Goal: Information Seeking & Learning: Learn about a topic

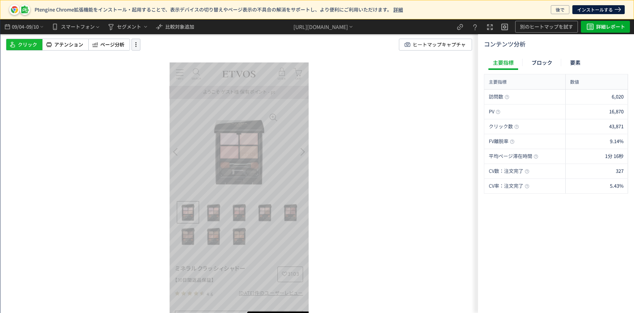
click at [132, 45] on icon at bounding box center [135, 44] width 9 height 8
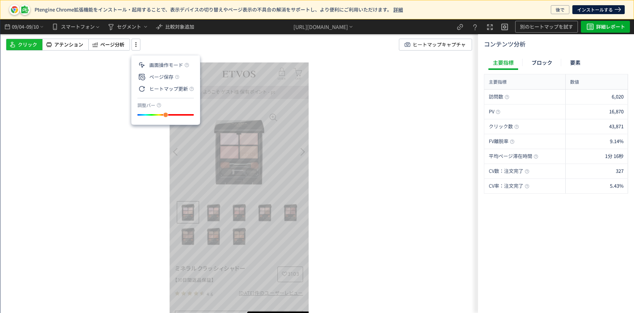
drag, startPoint x: 109, startPoint y: 106, endPoint x: 268, endPoint y: 151, distance: 165.2
click at [268, 151] on div "スクロール開始位置:705px スクロール到達率 90% スクロール到達率 86% スクロール到達率 79% スクロール到達率 69% スクロール到達率 52…" at bounding box center [239, 165] width 478 height 293
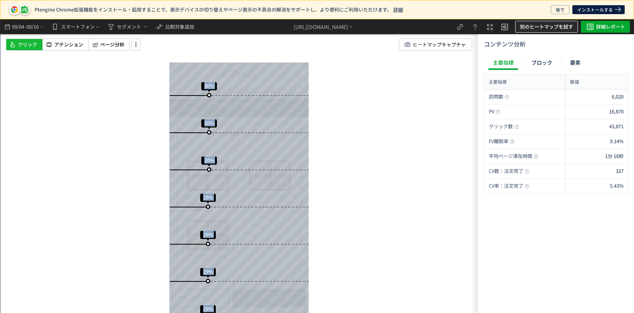
click at [575, 22] on button "別のヒートマップを試す" at bounding box center [546, 27] width 63 height 12
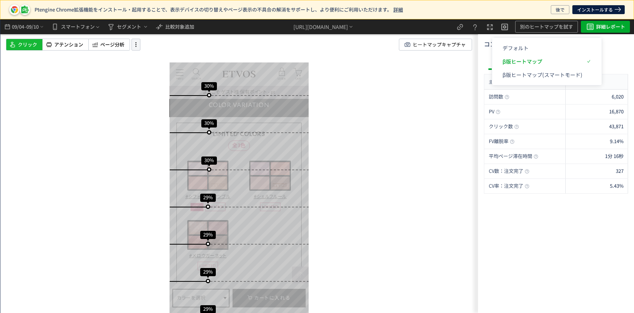
click at [137, 40] on icon at bounding box center [135, 44] width 9 height 8
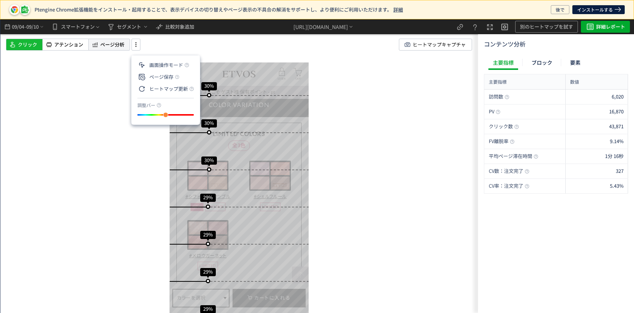
click at [113, 43] on span "ページ分析" at bounding box center [112, 44] width 24 height 7
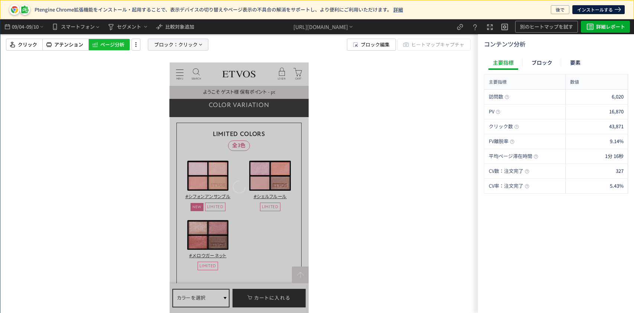
click at [177, 45] on span "ブロック：" at bounding box center [166, 44] width 24 height 11
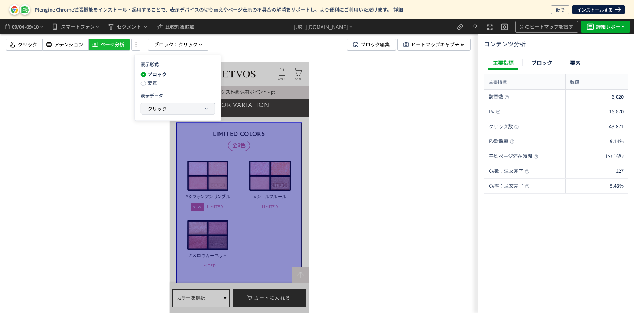
click at [155, 109] on span "クリック" at bounding box center [156, 108] width 19 height 7
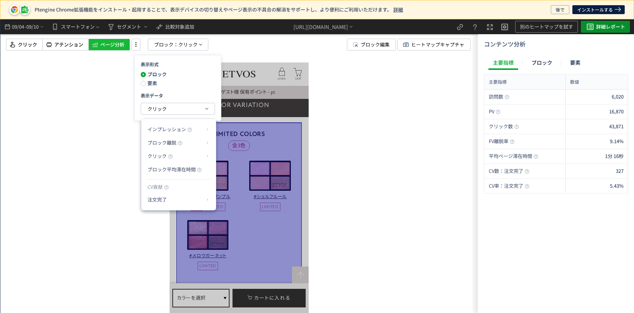
click at [605, 27] on span "詳細レポート" at bounding box center [610, 27] width 29 height 12
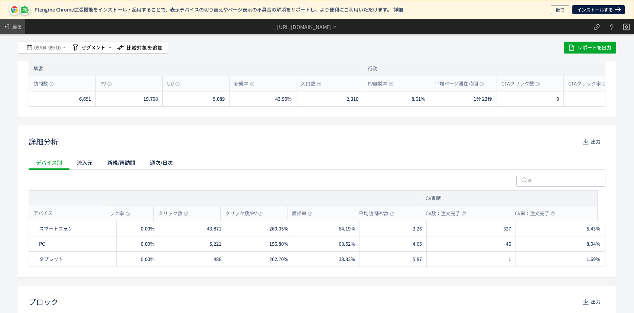
click at [9, 28] on icon at bounding box center [6, 26] width 7 height 7
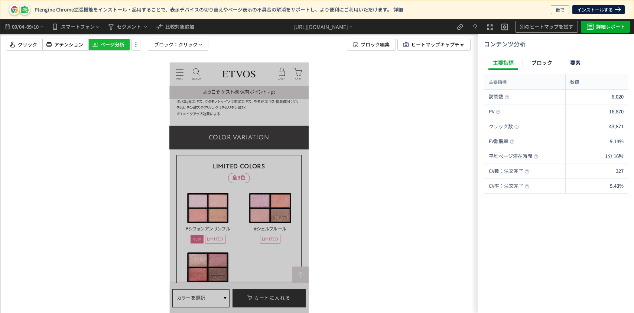
scroll to position [751, 7]
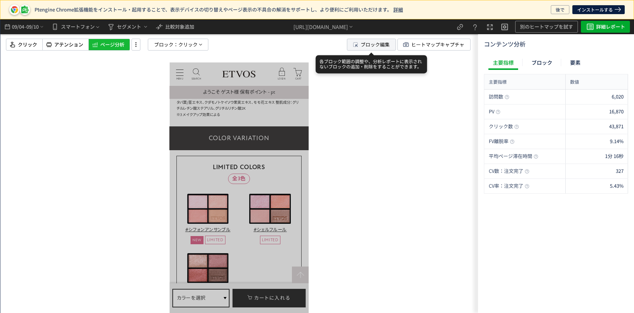
click at [361, 43] on span "ブロック編集" at bounding box center [375, 44] width 29 height 11
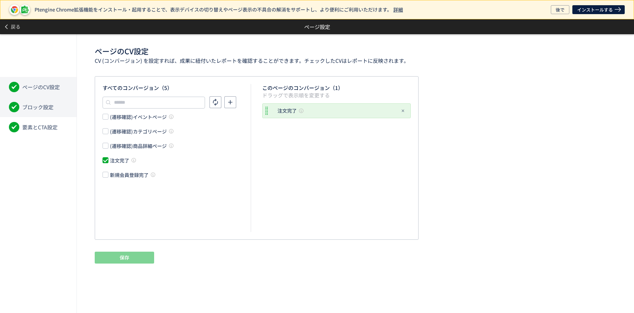
click at [58, 105] on li "ブロック設定" at bounding box center [38, 107] width 77 height 20
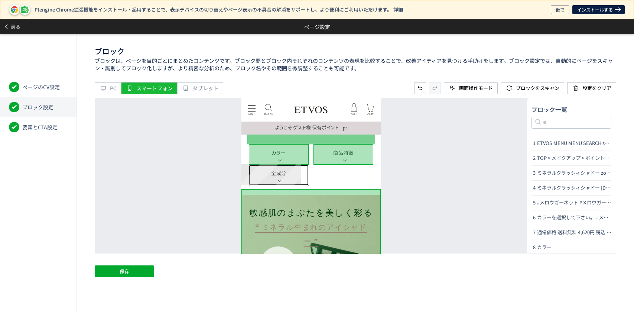
click at [285, 178] on link "全成分" at bounding box center [279, 174] width 60 height 21
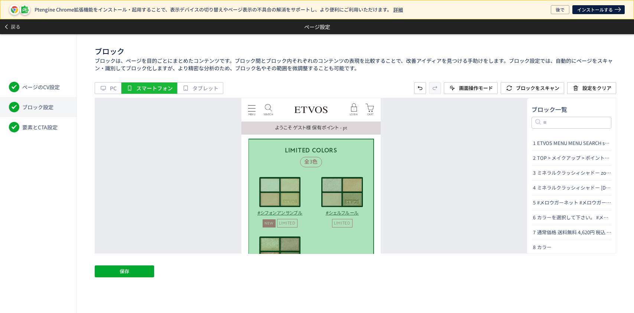
scroll to position [827, 0]
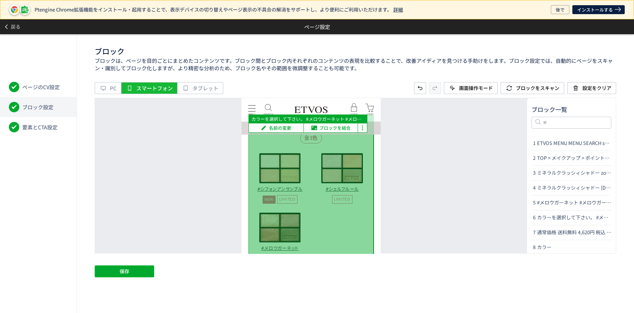
click at [283, 169] on div at bounding box center [311, 254] width 126 height 281
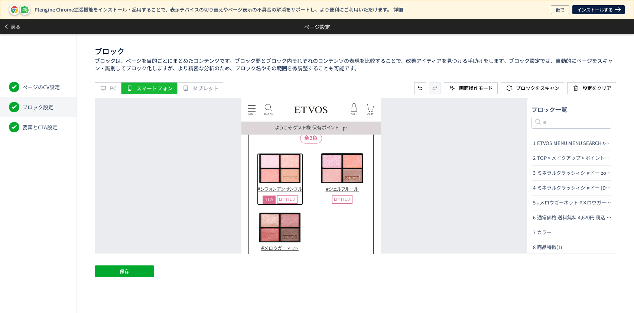
click at [283, 169] on img at bounding box center [280, 168] width 42 height 30
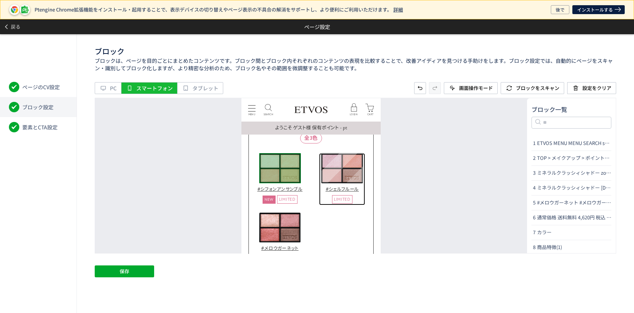
click at [350, 171] on img at bounding box center [342, 168] width 42 height 30
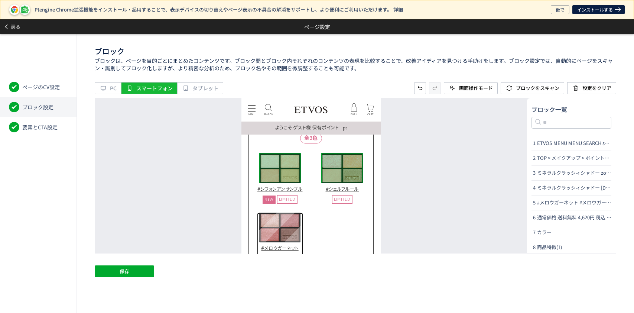
click at [275, 237] on img at bounding box center [280, 227] width 42 height 30
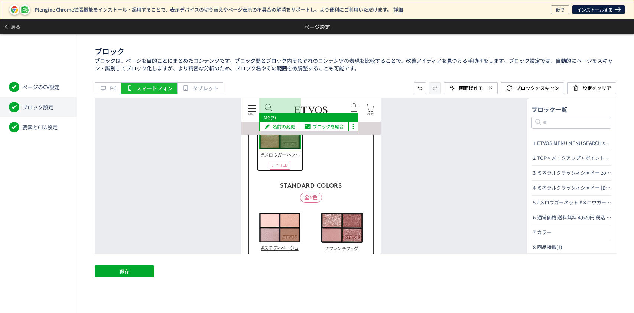
scroll to position [956, 0]
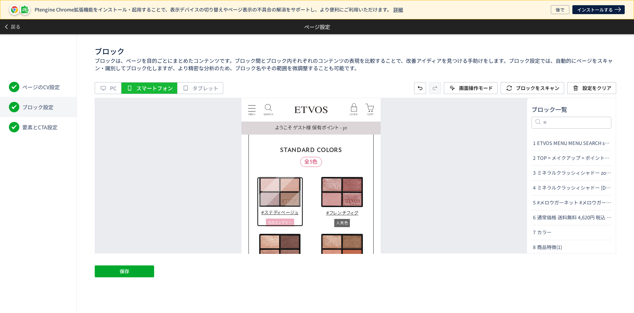
click at [283, 193] on img at bounding box center [280, 191] width 42 height 30
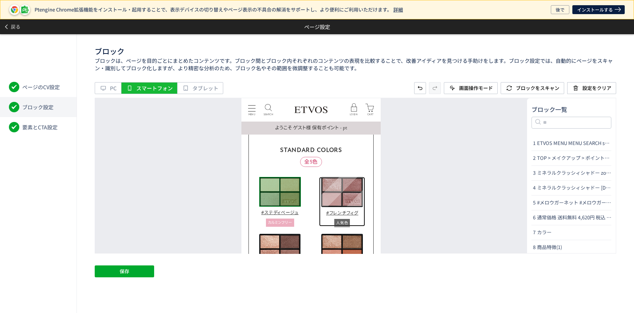
click at [345, 191] on img at bounding box center [342, 191] width 42 height 30
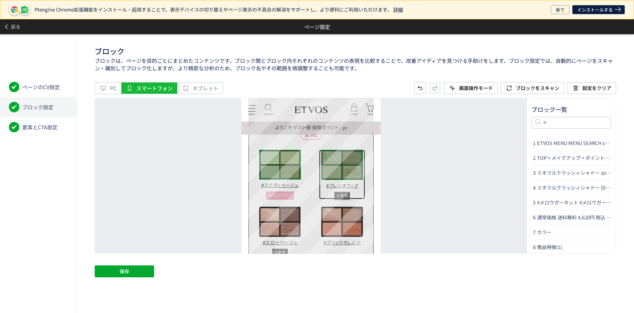
scroll to position [1018, 0]
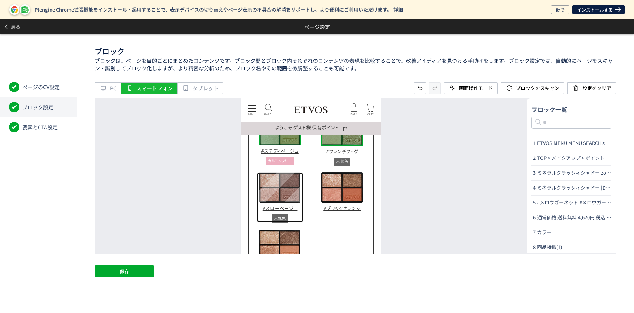
click at [288, 189] on img at bounding box center [280, 187] width 42 height 30
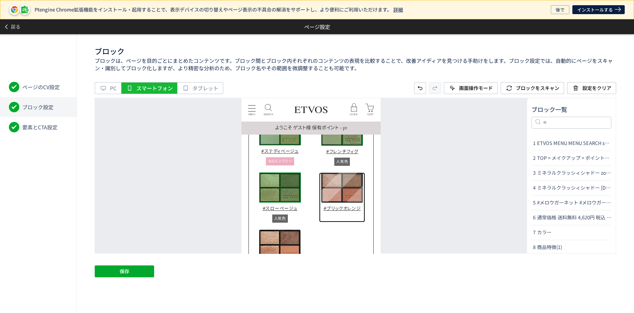
click at [354, 187] on img at bounding box center [342, 187] width 42 height 30
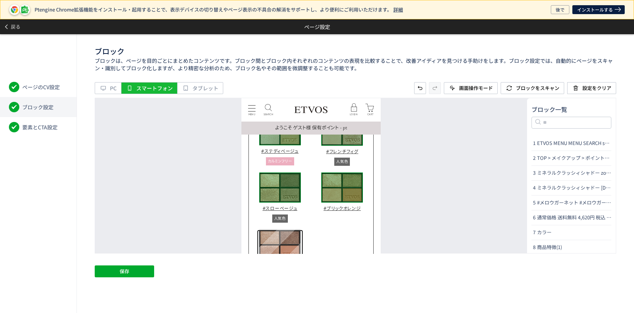
click at [274, 245] on img at bounding box center [280, 244] width 42 height 30
click at [129, 272] on button "保存" at bounding box center [124, 271] width 59 height 12
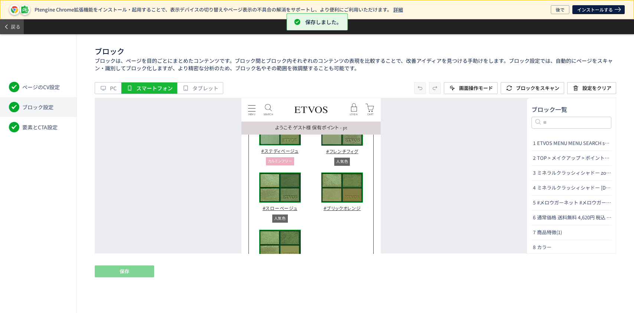
click at [14, 29] on span "戻る" at bounding box center [16, 27] width 10 height 12
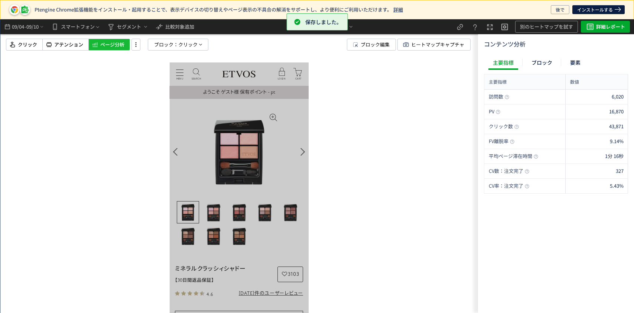
scroll to position [0, 0]
click at [26, 39] on div "クリック" at bounding box center [24, 45] width 37 height 12
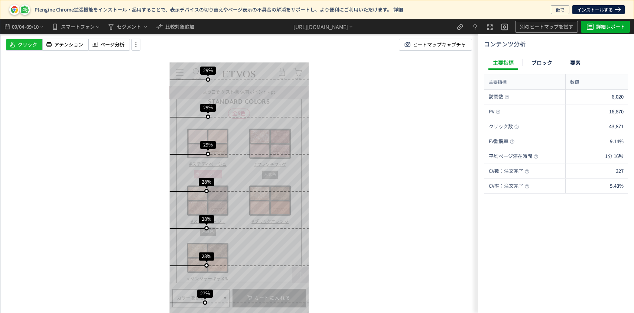
scroll to position [975, 0]
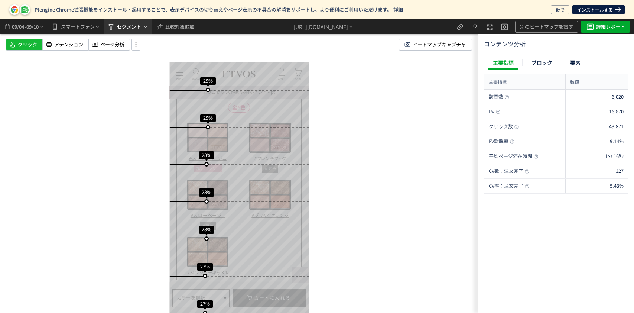
click at [138, 27] on span "セグメント" at bounding box center [129, 27] width 24 height 12
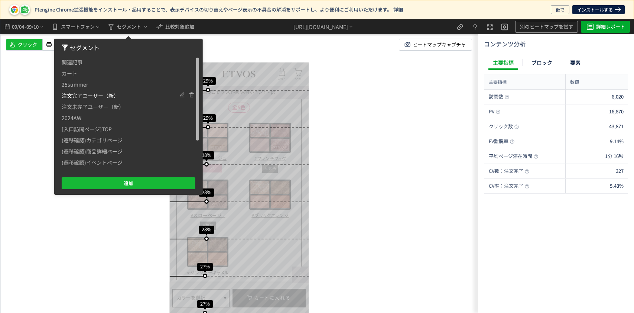
click at [114, 94] on span "注文完了ユーザー（新）" at bounding box center [90, 95] width 57 height 11
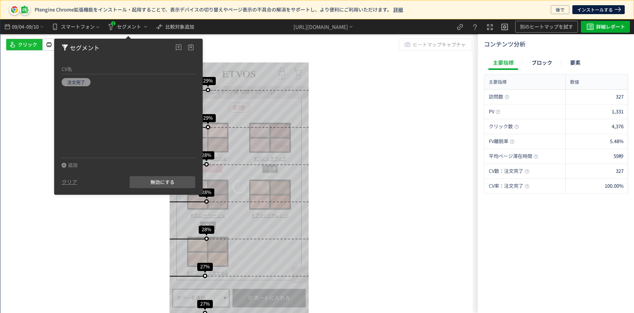
click at [251, 52] on div "スクロール開始位置:715px スクロール到達率 90% スクロール到達率 86% スクロール到達率 79% スクロール到達率 69% スクロール到達率 52…" at bounding box center [239, 165] width 478 height 293
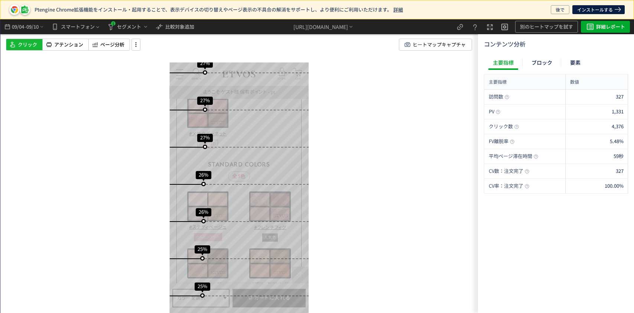
scroll to position [881, 0]
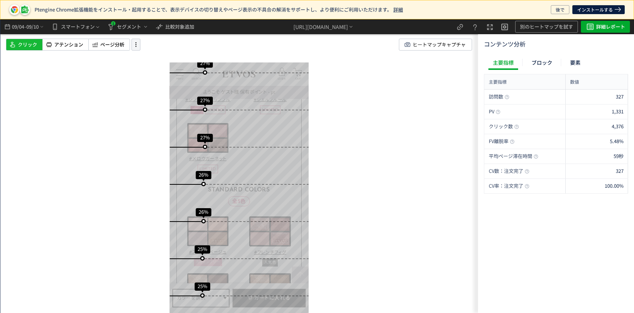
click at [134, 48] on icon at bounding box center [135, 44] width 9 height 8
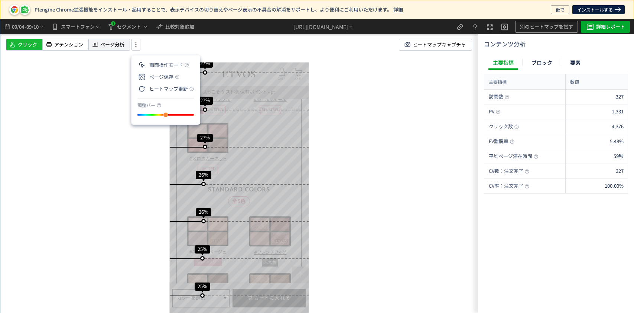
click at [110, 45] on span "ページ分析" at bounding box center [112, 44] width 24 height 7
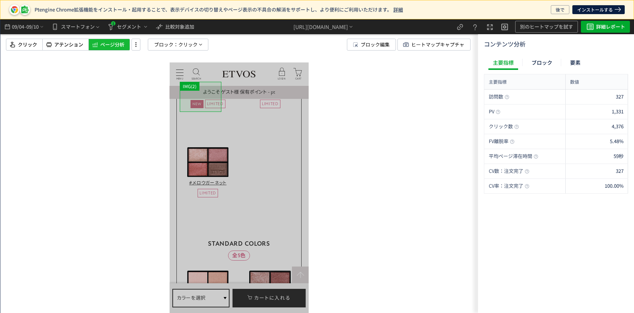
scroll to position [659, 7]
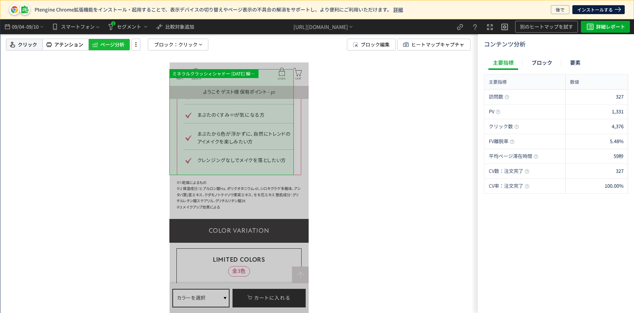
click at [20, 43] on span "クリック" at bounding box center [27, 44] width 19 height 7
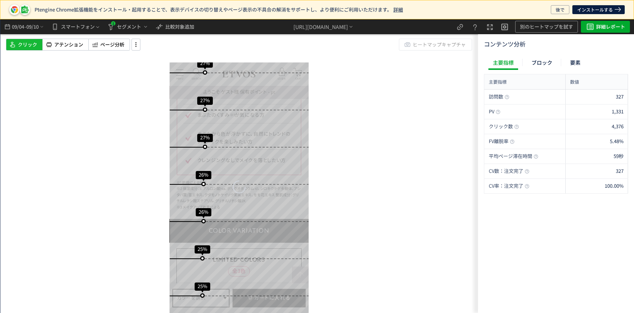
scroll to position [659, 0]
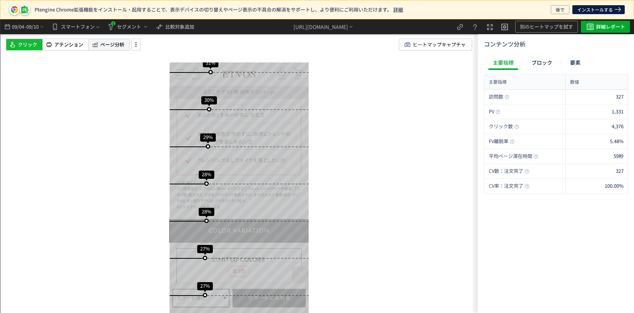
click at [96, 40] on icon at bounding box center [94, 44] width 7 height 9
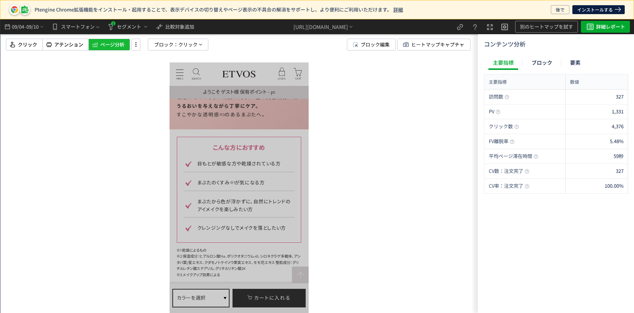
scroll to position [590, 0]
click at [169, 46] on span "ブロック：" at bounding box center [166, 44] width 24 height 11
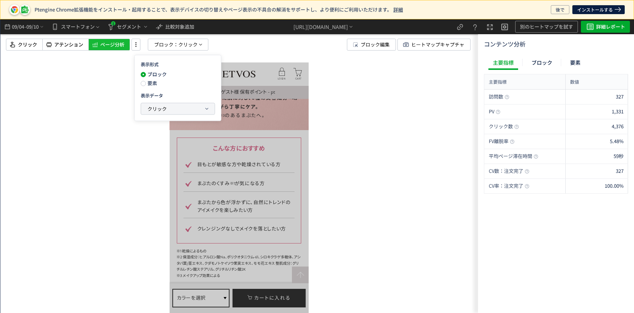
click at [162, 107] on span "クリック" at bounding box center [156, 108] width 19 height 7
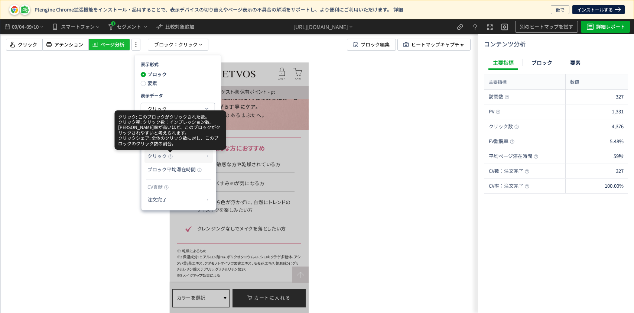
click at [172, 156] on use at bounding box center [170, 156] width 4 height 4
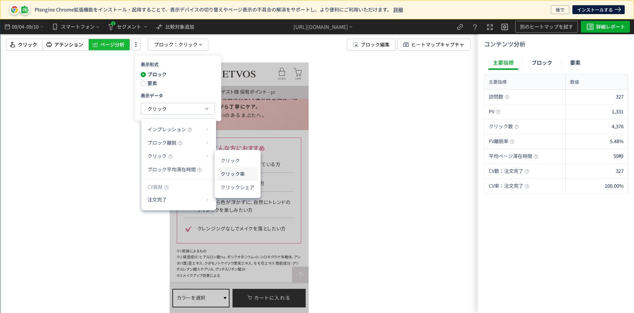
click at [235, 174] on li "クリック率" at bounding box center [238, 173] width 40 height 13
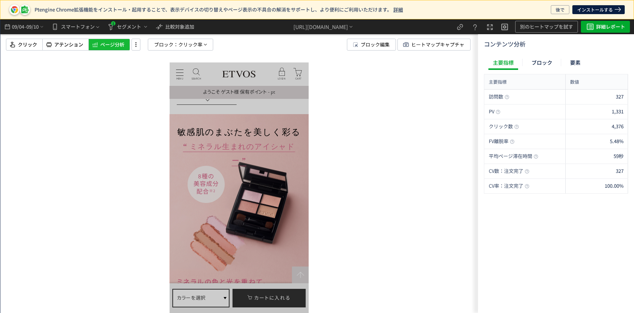
scroll to position [307, 7]
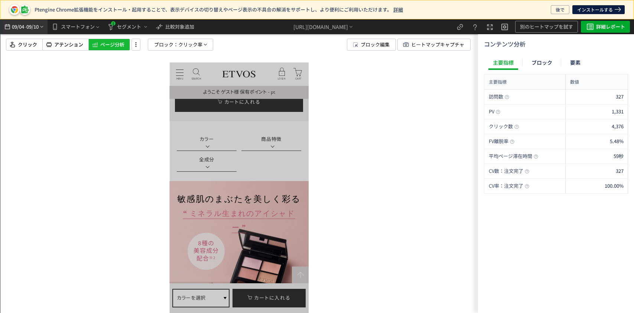
click at [27, 32] on span "09/10" at bounding box center [32, 26] width 13 height 15
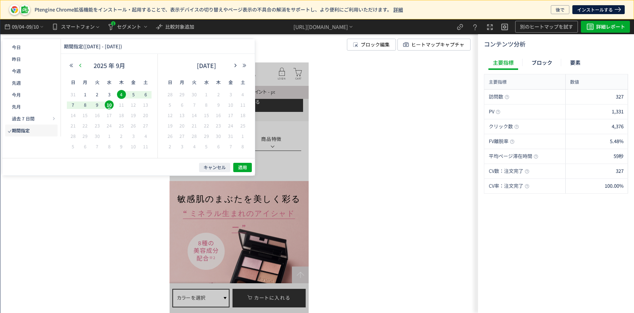
click at [83, 67] on button "button" at bounding box center [80, 65] width 9 height 5
click at [109, 137] on span "27" at bounding box center [109, 135] width 9 height 9
click at [203, 106] on span "10" at bounding box center [206, 104] width 9 height 9
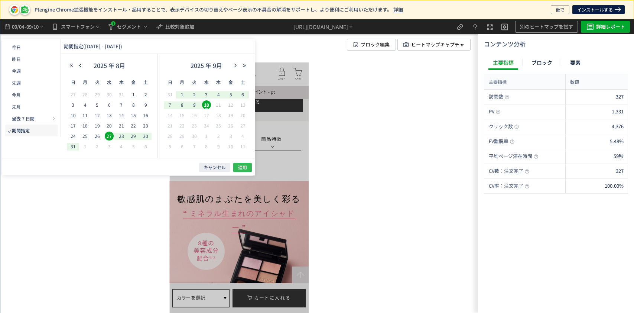
click at [246, 169] on span "適用" at bounding box center [242, 167] width 9 height 6
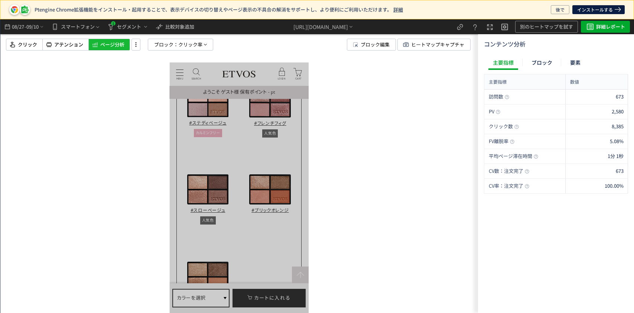
scroll to position [1070, 7]
click at [190, 49] on span "クリック率" at bounding box center [190, 44] width 24 height 11
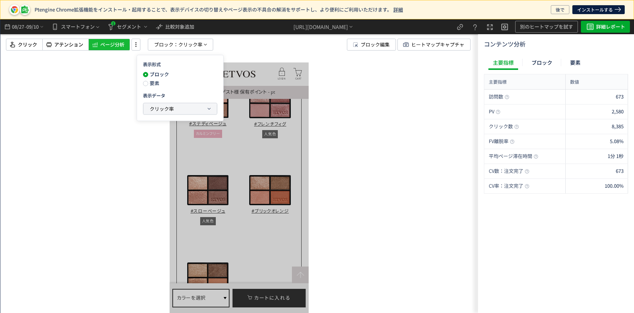
click at [159, 107] on span "クリック率" at bounding box center [162, 108] width 24 height 7
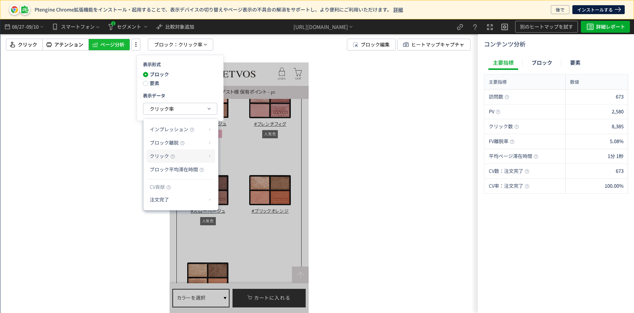
click at [154, 154] on span "クリック" at bounding box center [159, 155] width 19 height 7
click at [246, 160] on li "クリック" at bounding box center [239, 160] width 40 height 13
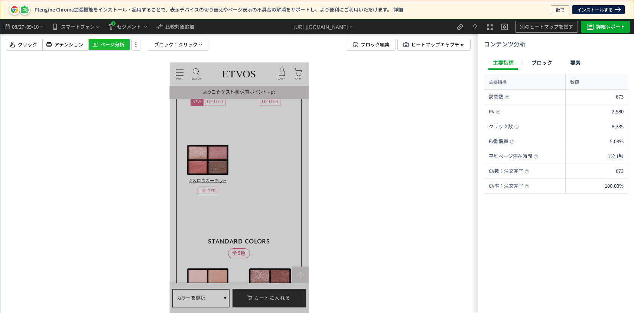
scroll to position [889, 7]
click at [185, 40] on span "クリック" at bounding box center [187, 44] width 19 height 11
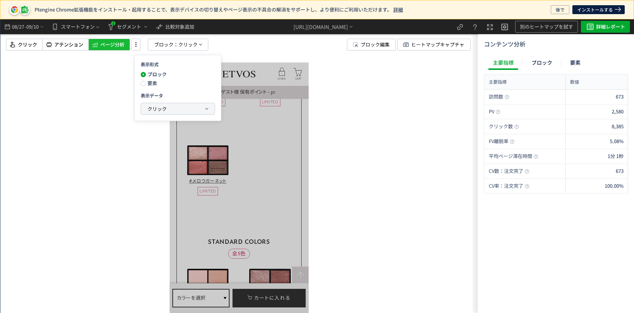
click at [156, 104] on span "クリック" at bounding box center [156, 108] width 19 height 9
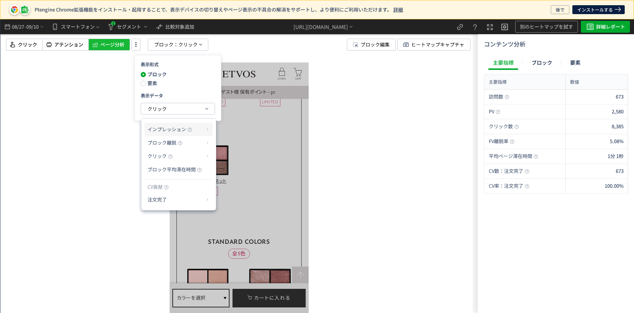
click at [173, 127] on span "インプレッション" at bounding box center [166, 129] width 39 height 7
click at [156, 198] on p "注文完了" at bounding box center [175, 199] width 57 height 13
click at [227, 214] on li "CV貢献率" at bounding box center [231, 217] width 26 height 13
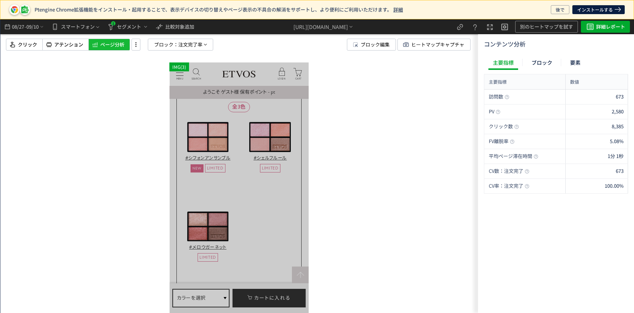
scroll to position [826, 7]
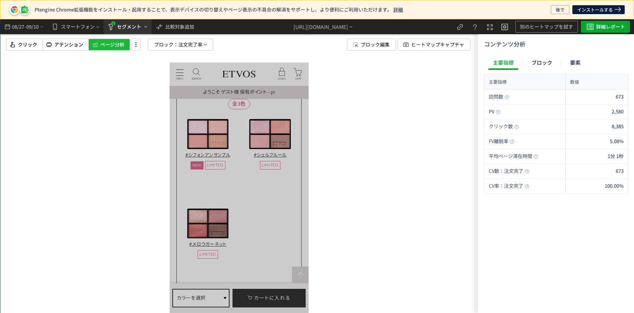
click at [122, 27] on span "セグメント" at bounding box center [129, 27] width 24 height 12
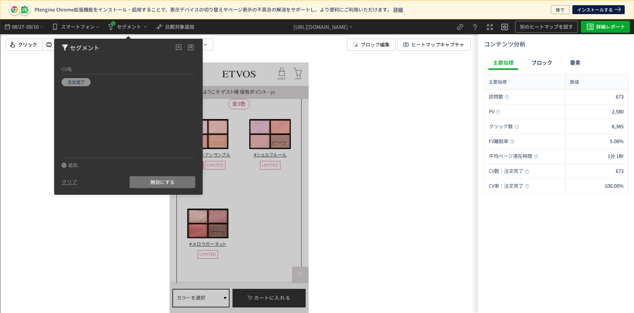
click at [165, 178] on span "無効にする" at bounding box center [162, 182] width 24 height 12
click at [160, 185] on span "有効にする" at bounding box center [162, 182] width 24 height 12
click at [160, 185] on span "無効にする" at bounding box center [162, 182] width 24 height 12
click at [136, 224] on div at bounding box center [239, 165] width 478 height 293
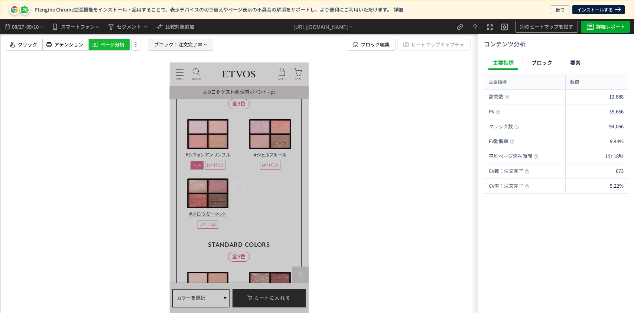
click at [162, 44] on span "ブロック：" at bounding box center [166, 44] width 24 height 11
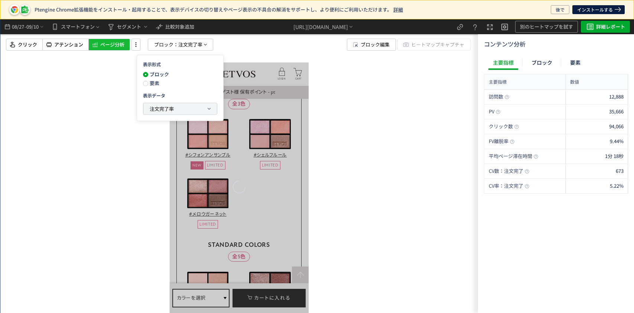
click at [166, 105] on span "注文完了率" at bounding box center [162, 108] width 24 height 7
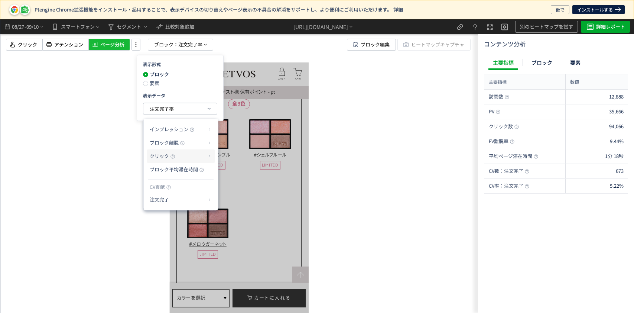
click at [163, 157] on span "クリック" at bounding box center [159, 155] width 19 height 7
click at [198, 157] on p "クリック" at bounding box center [178, 156] width 57 height 13
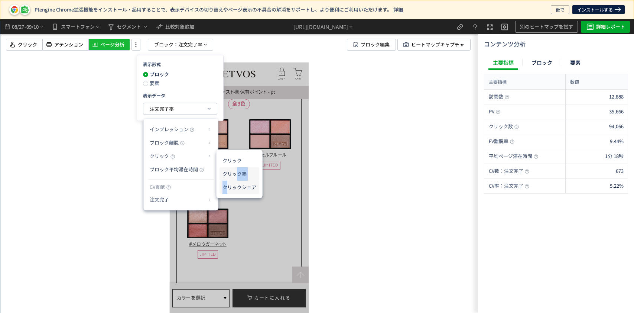
drag, startPoint x: 226, startPoint y: 180, endPoint x: 237, endPoint y: 170, distance: 14.7
click at [237, 170] on ul "クリック クリック率 クリックシェア" at bounding box center [240, 174] width 46 height 48
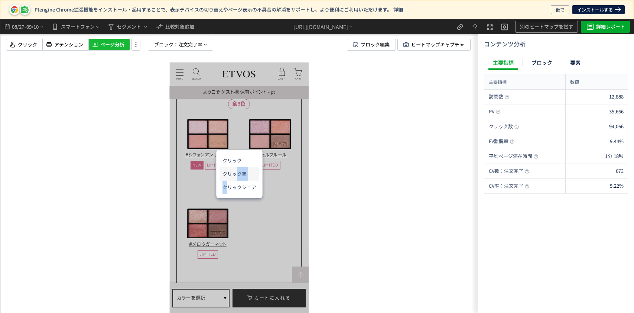
click at [237, 170] on li "クリック率" at bounding box center [239, 173] width 40 height 13
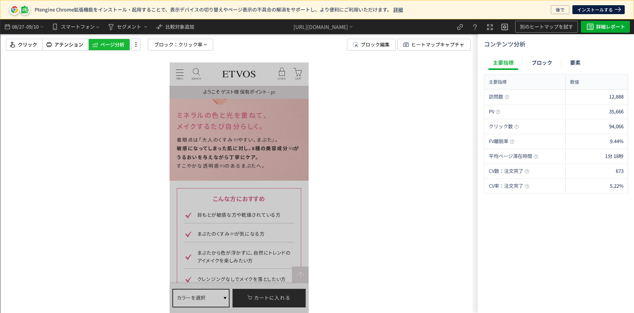
scroll to position [538, 0]
